Goal: Information Seeking & Learning: Learn about a topic

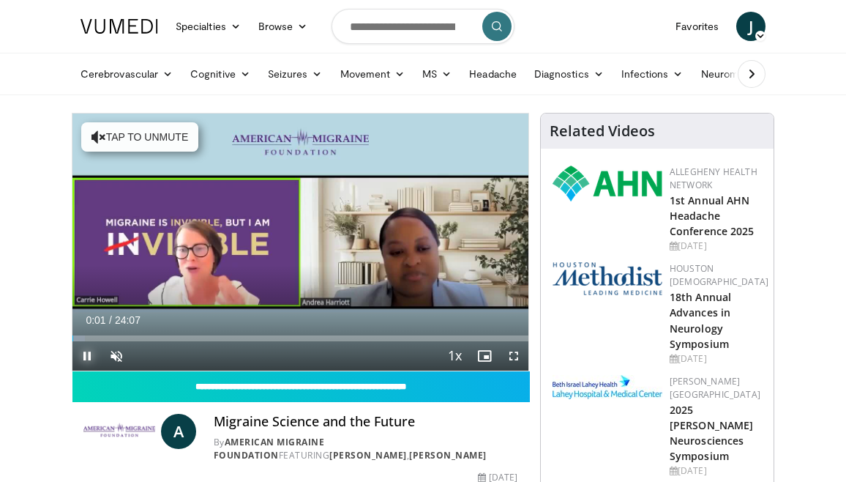
click at [83, 348] on span "Video Player" at bounding box center [86, 355] width 29 height 29
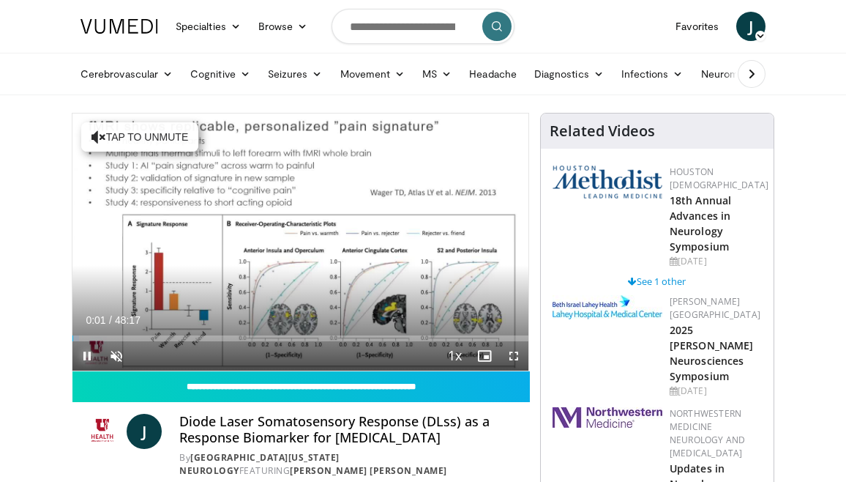
click at [83, 351] on span "Video Player" at bounding box center [86, 355] width 29 height 29
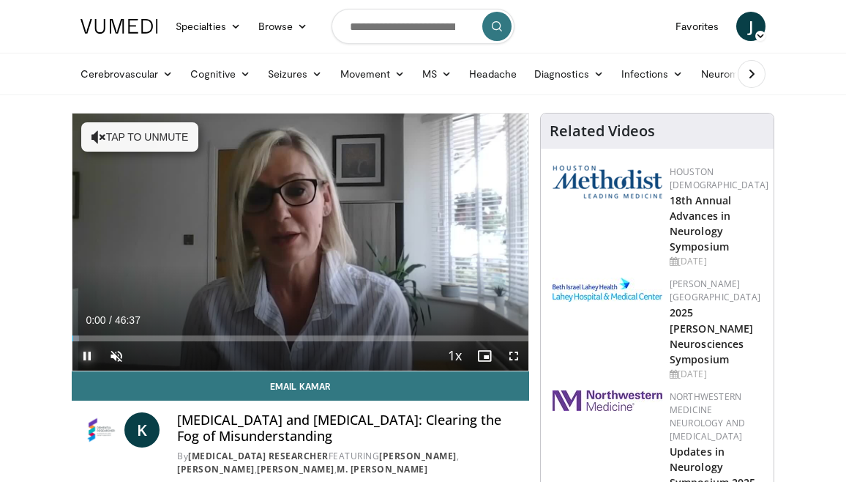
click at [82, 353] on span "Video Player" at bounding box center [86, 355] width 29 height 29
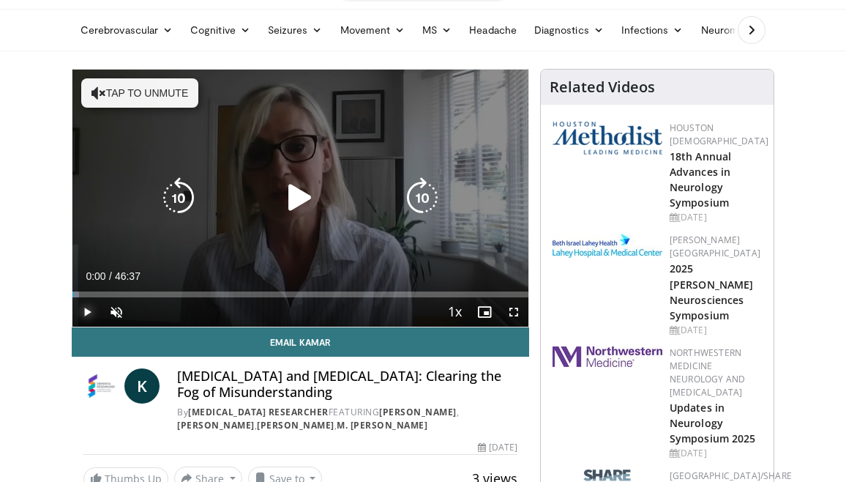
scroll to position [45, 0]
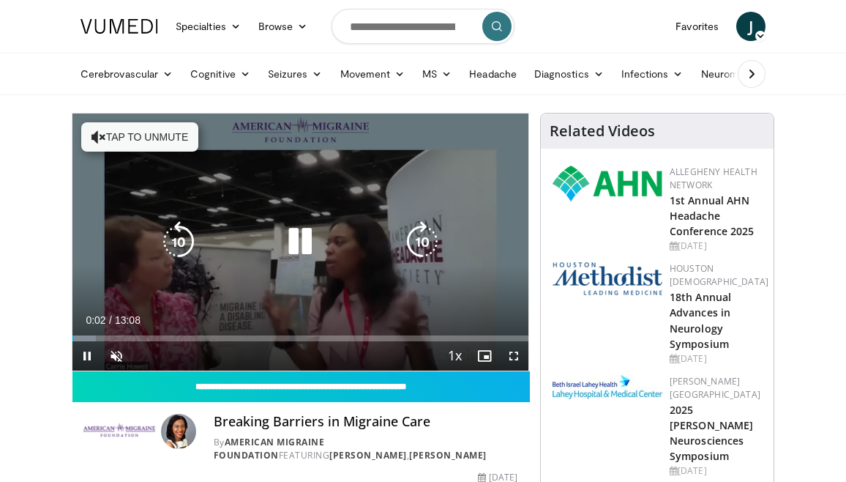
click at [295, 238] on icon "Video Player" at bounding box center [300, 241] width 41 height 41
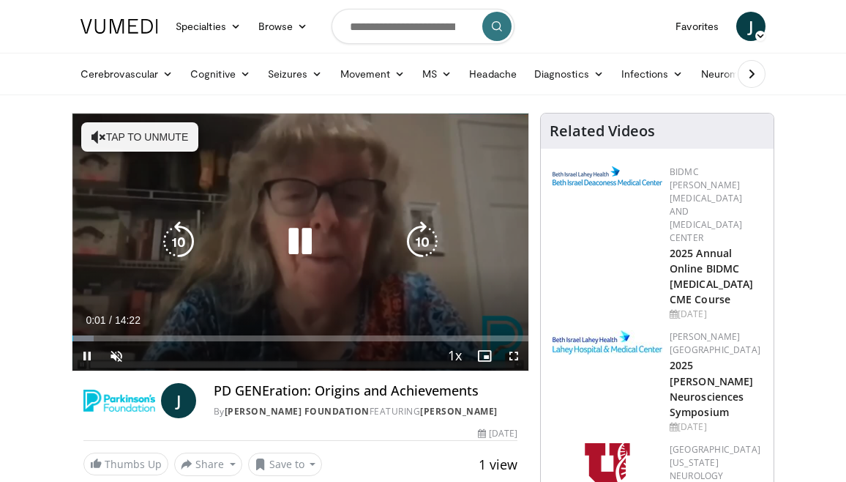
click at [302, 231] on icon "Video Player" at bounding box center [300, 241] width 41 height 41
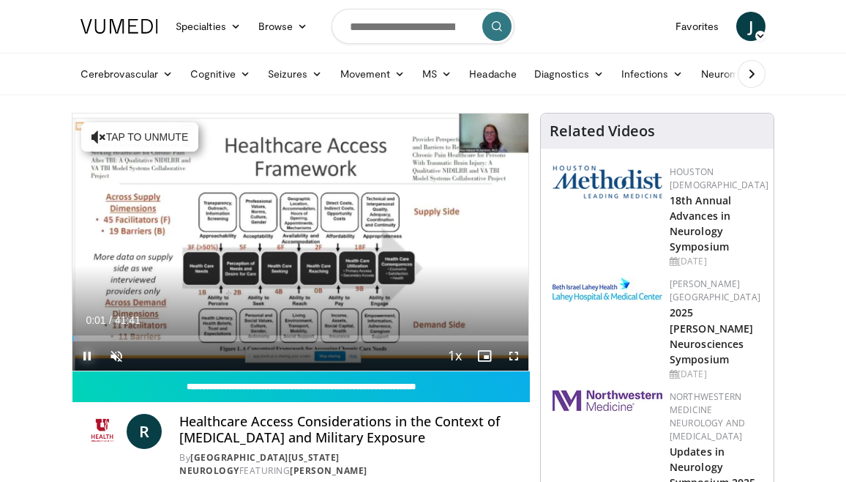
click at [89, 349] on span "Video Player" at bounding box center [86, 355] width 29 height 29
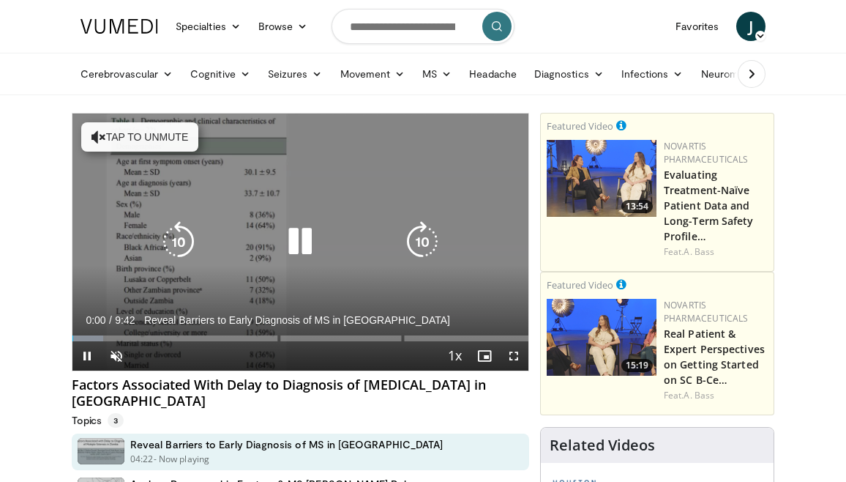
click at [302, 239] on icon "Video Player" at bounding box center [300, 241] width 41 height 41
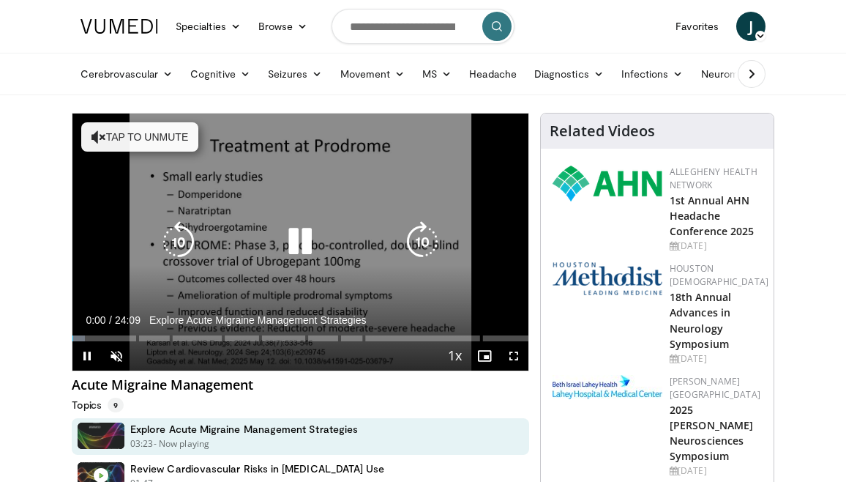
click at [299, 237] on icon "Video Player" at bounding box center [300, 241] width 41 height 41
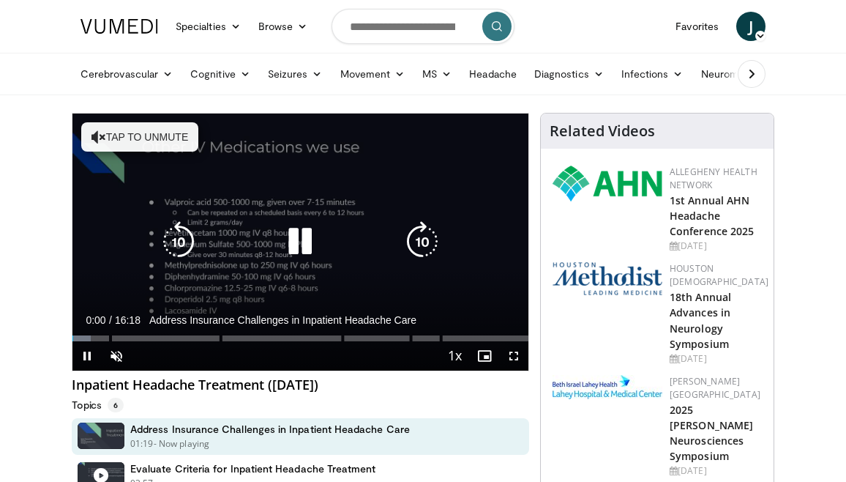
click at [305, 240] on icon "Video Player" at bounding box center [300, 241] width 41 height 41
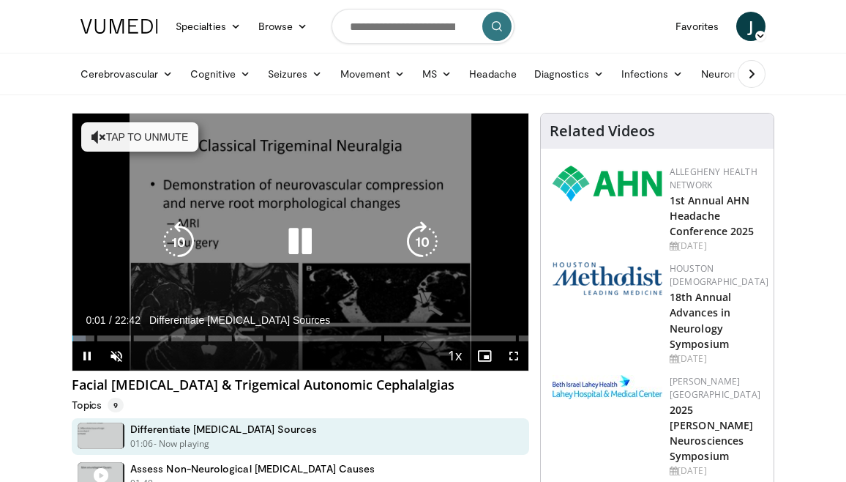
click at [297, 238] on icon "Video Player" at bounding box center [300, 241] width 41 height 41
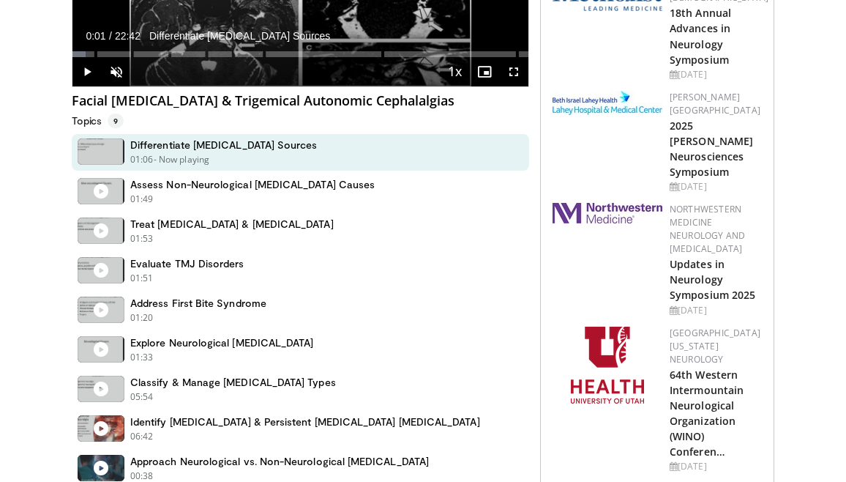
scroll to position [357, 0]
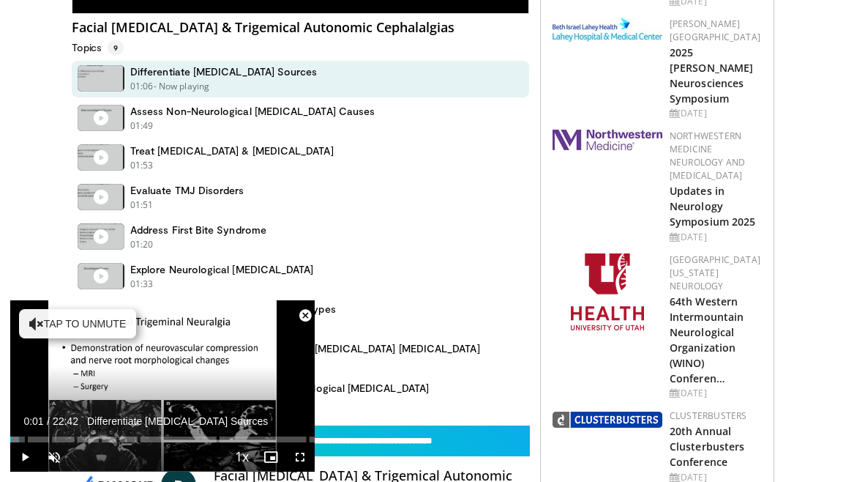
click at [307, 313] on span "Video Player" at bounding box center [305, 315] width 29 height 29
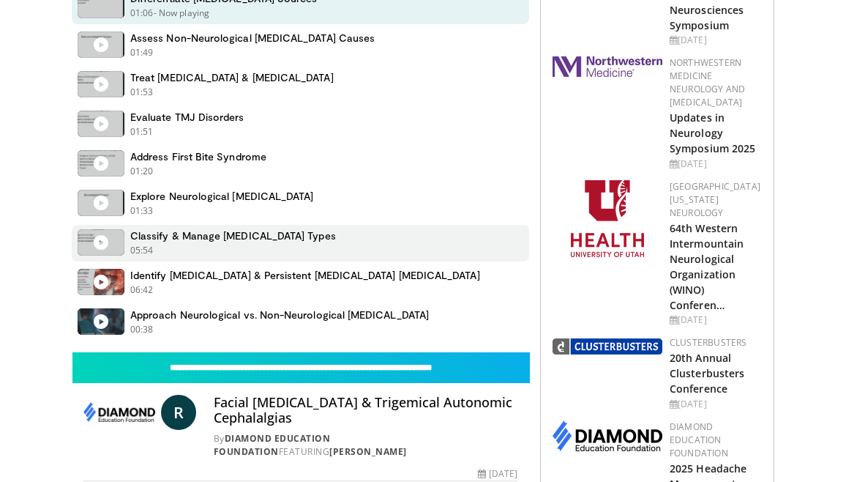
scroll to position [433, 0]
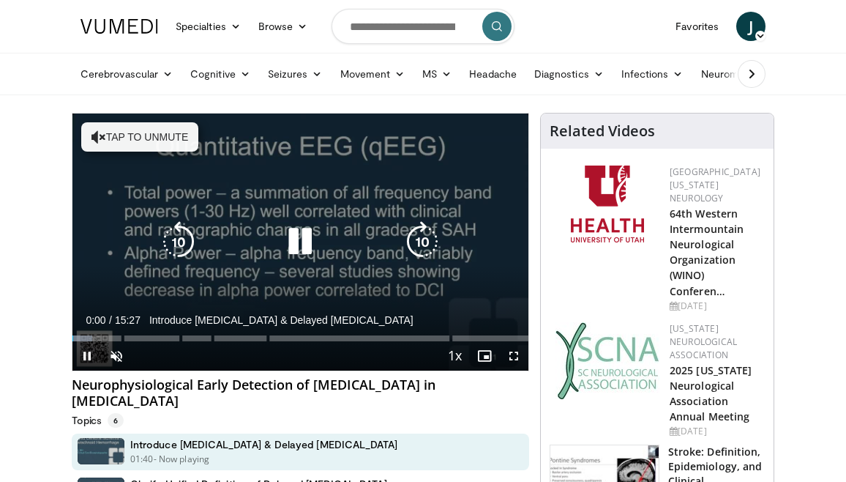
click at [304, 241] on icon "Video Player" at bounding box center [300, 241] width 41 height 41
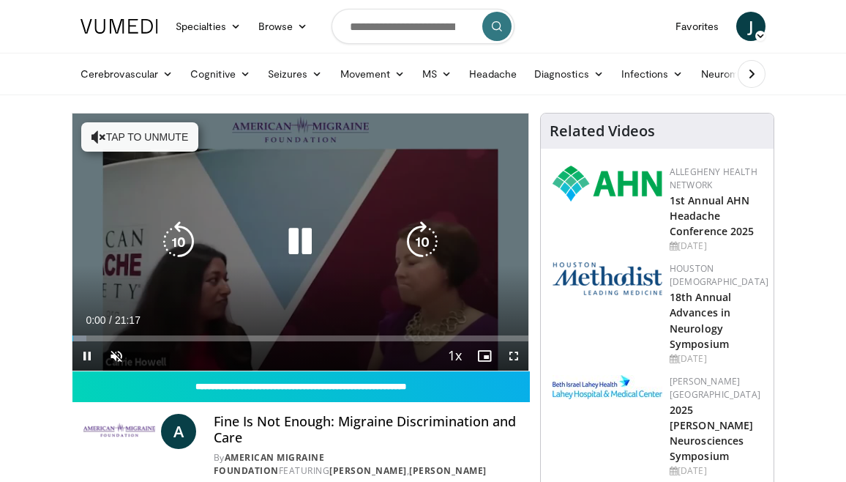
click at [299, 242] on icon "Video Player" at bounding box center [300, 241] width 41 height 41
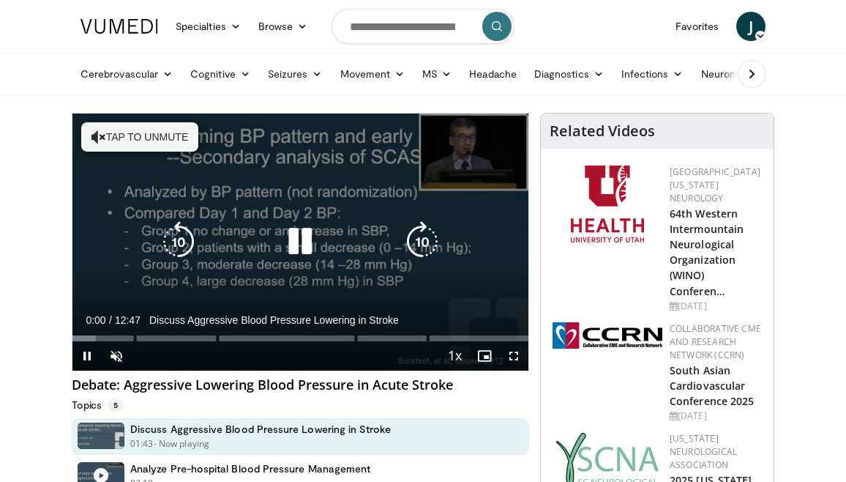
click at [307, 237] on icon "Video Player" at bounding box center [300, 241] width 41 height 41
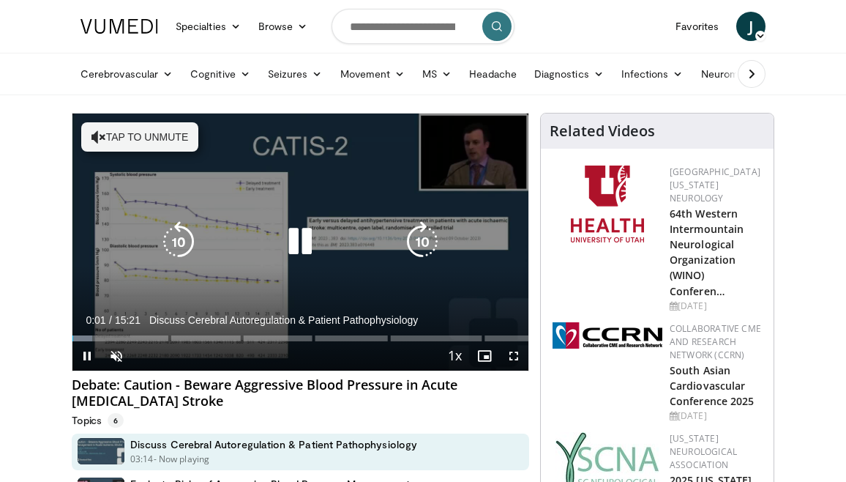
click at [299, 239] on icon "Video Player" at bounding box center [300, 241] width 41 height 41
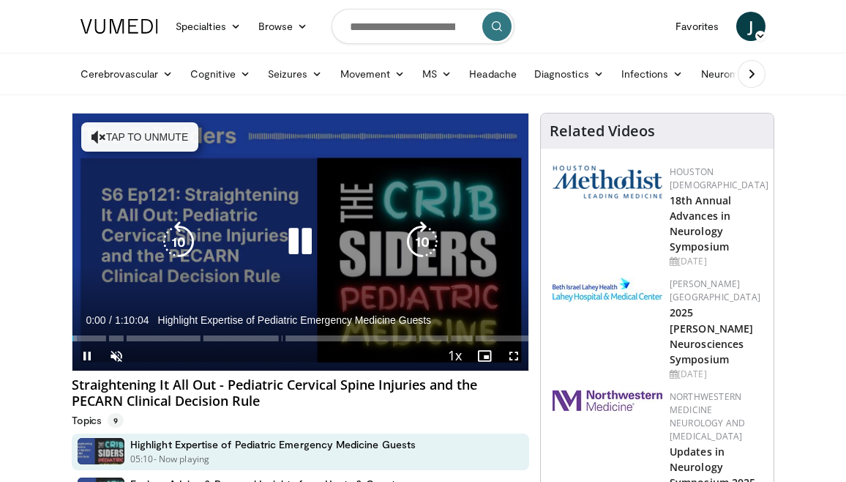
click at [304, 238] on icon "Video Player" at bounding box center [300, 241] width 41 height 41
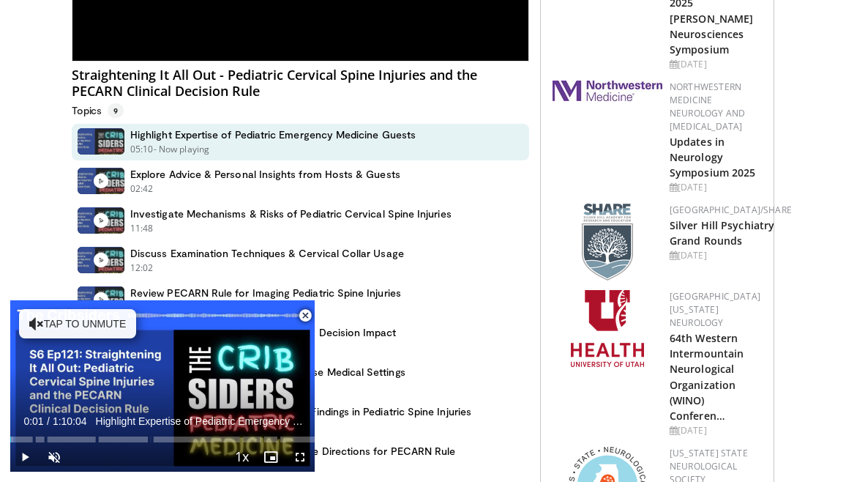
scroll to position [340, 0]
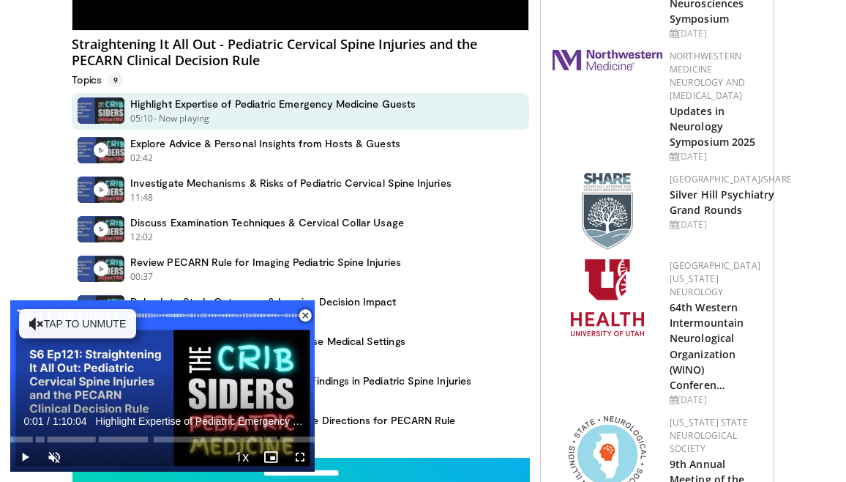
click at [305, 309] on span "Video Player" at bounding box center [305, 315] width 29 height 29
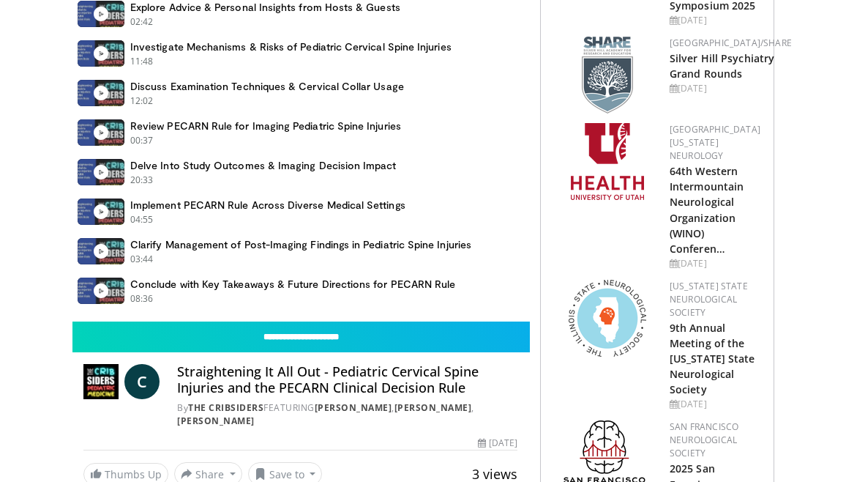
scroll to position [419, 0]
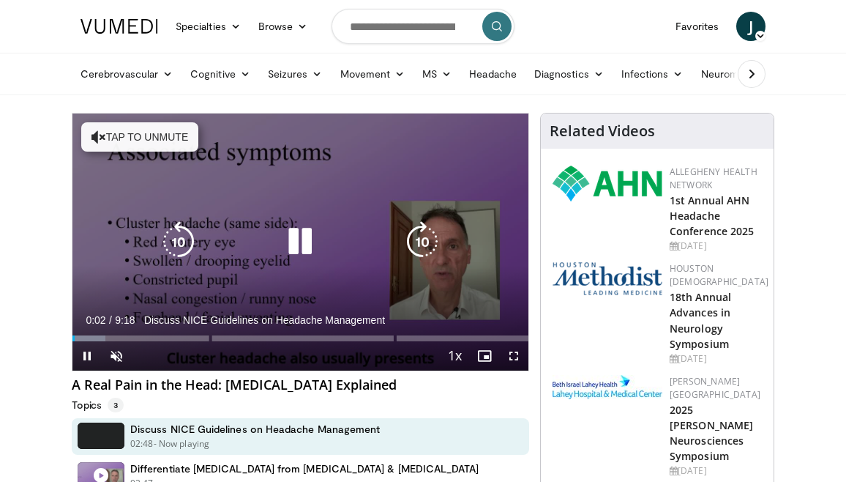
click at [304, 243] on icon "Video Player" at bounding box center [300, 241] width 41 height 41
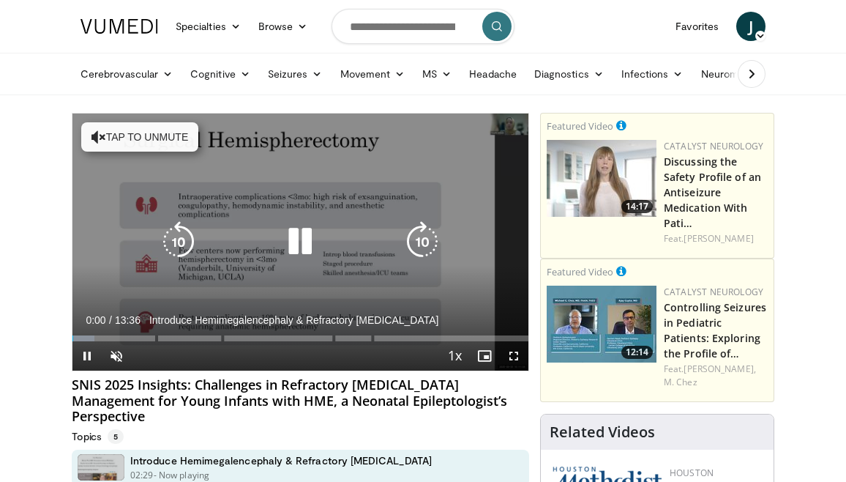
click at [294, 236] on icon "Video Player" at bounding box center [300, 241] width 41 height 41
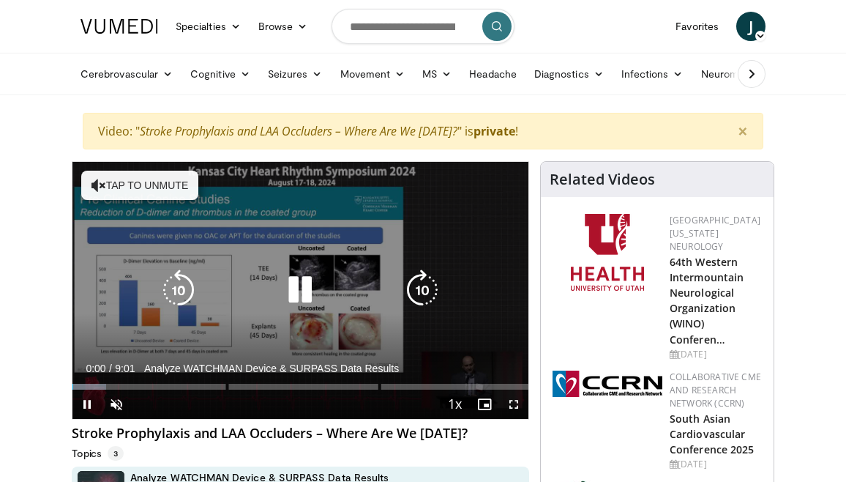
click at [301, 288] on icon "Video Player" at bounding box center [300, 289] width 41 height 41
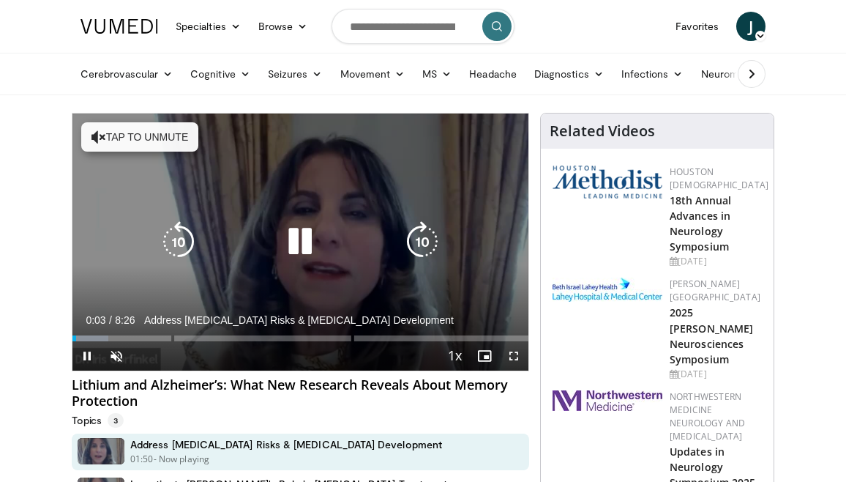
click at [302, 249] on icon "Video Player" at bounding box center [300, 241] width 41 height 41
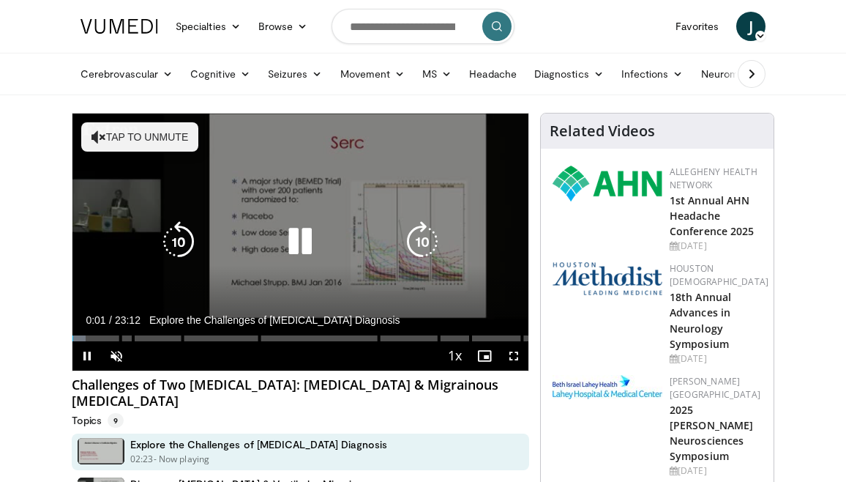
click at [308, 233] on icon "Video Player" at bounding box center [300, 241] width 41 height 41
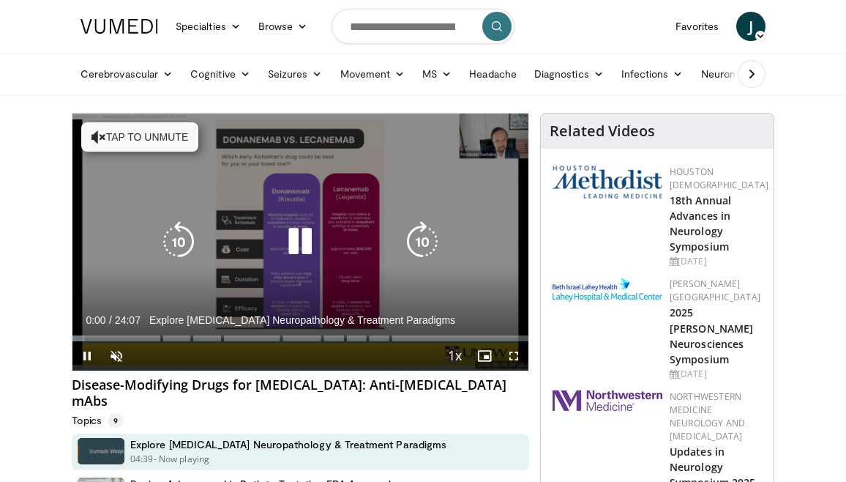
click at [305, 238] on icon "Video Player" at bounding box center [300, 241] width 41 height 41
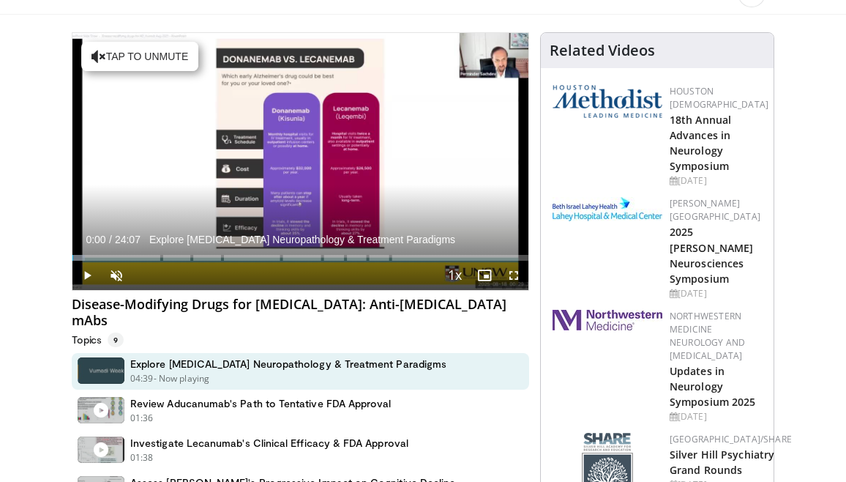
scroll to position [129, 0]
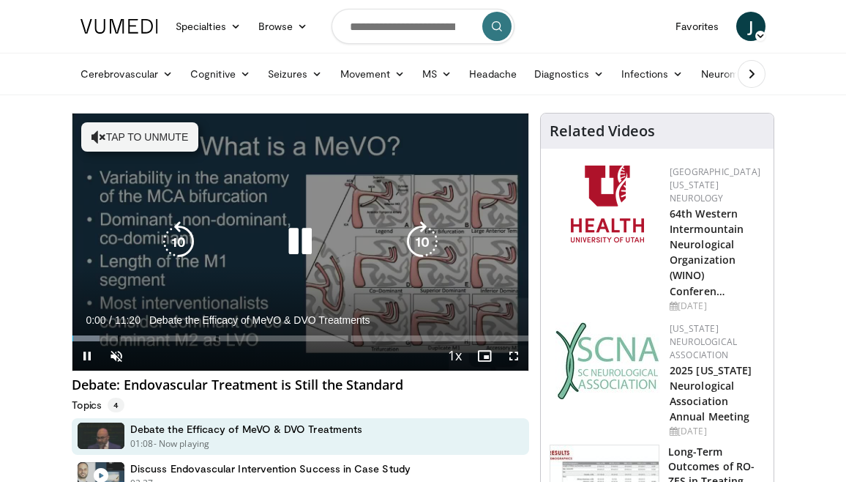
click at [301, 234] on icon "Video Player" at bounding box center [300, 241] width 41 height 41
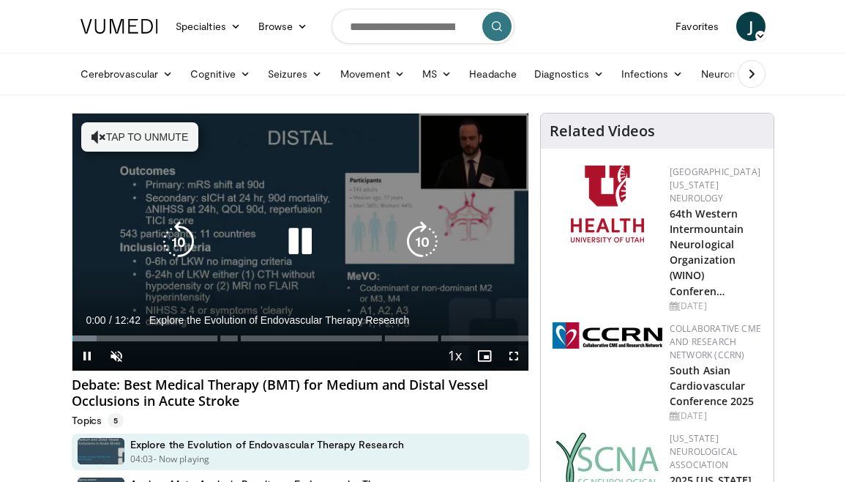
click at [301, 234] on icon "Video Player" at bounding box center [300, 241] width 41 height 41
